Goal: Information Seeking & Learning: Learn about a topic

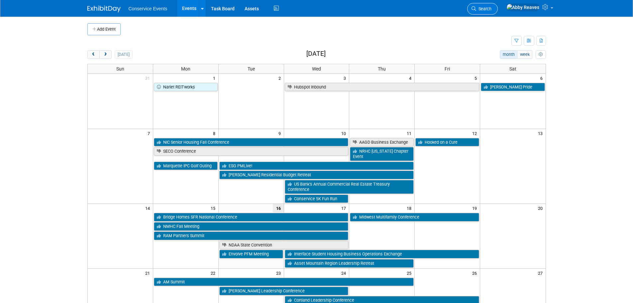
click at [492, 9] on span "Search" at bounding box center [484, 8] width 15 height 5
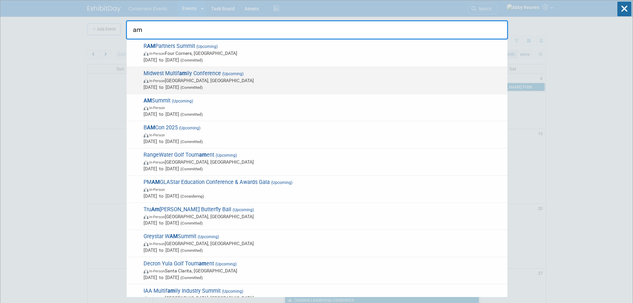
type input "a"
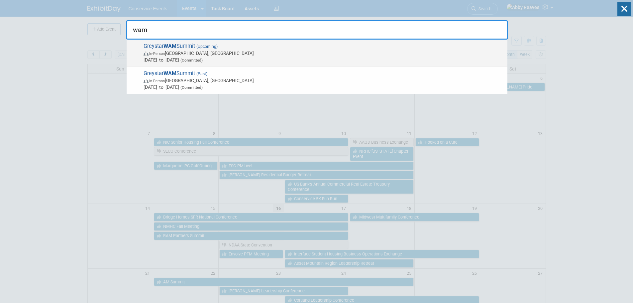
type input "wam"
click at [237, 46] on span "Greystar WAM Summit (Upcoming) In-Person [GEOGRAPHIC_DATA], [GEOGRAPHIC_DATA] […" at bounding box center [323, 53] width 363 height 20
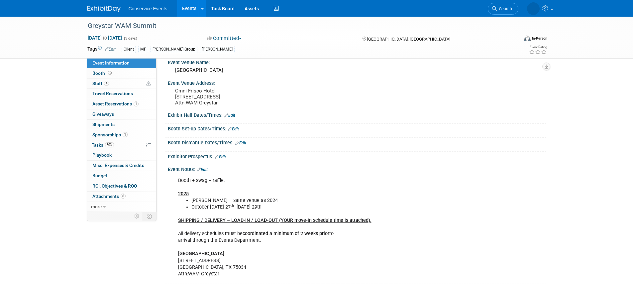
scroll to position [78, 0]
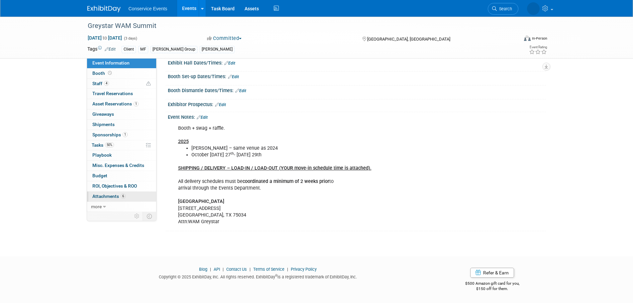
click at [141, 193] on link "6 Attachments 6" at bounding box center [121, 197] width 69 height 10
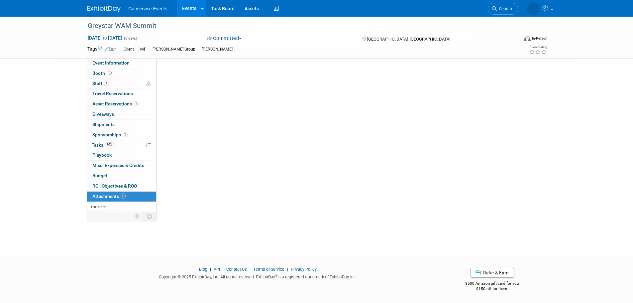
scroll to position [0, 0]
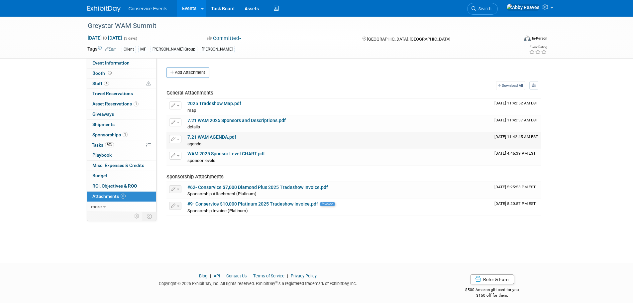
click at [204, 137] on link "7.21 WAM AGENDA.pdf" at bounding box center [212, 136] width 49 height 5
click at [69, 79] on div "Greystar WAM Summit Oct 27, 2025 to Oct 29, 2025 (3 days) Oct 27, 2025 to Oct 2…" at bounding box center [316, 134] width 633 height 234
click at [137, 65] on link "Event Information" at bounding box center [121, 63] width 69 height 10
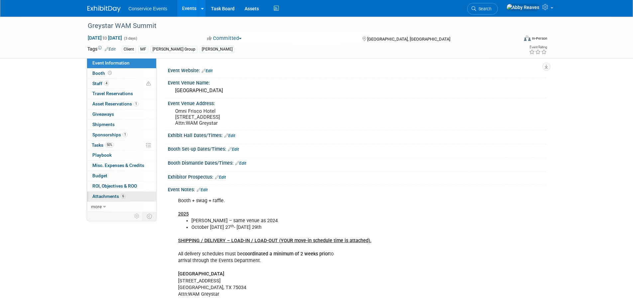
click at [130, 197] on link "6 Attachments 6" at bounding box center [121, 197] width 69 height 10
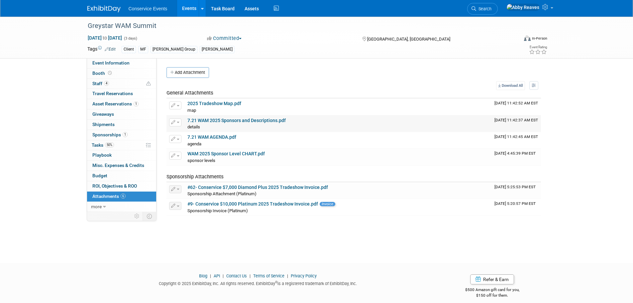
click at [226, 122] on link "7.21 WAM 2025 Sponsors and Descriptions.pdf" at bounding box center [237, 120] width 98 height 5
click at [130, 66] on link "Event Information" at bounding box center [121, 63] width 69 height 10
